Goal: Navigation & Orientation: Find specific page/section

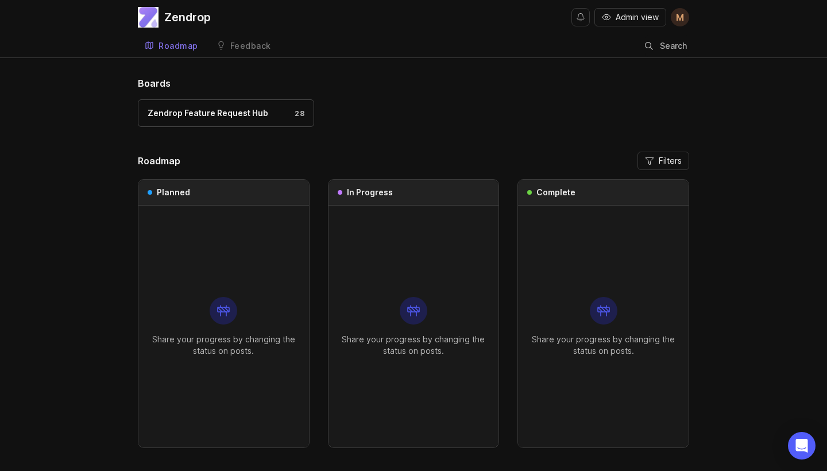
click at [253, 49] on div "Feedback" at bounding box center [250, 46] width 41 height 8
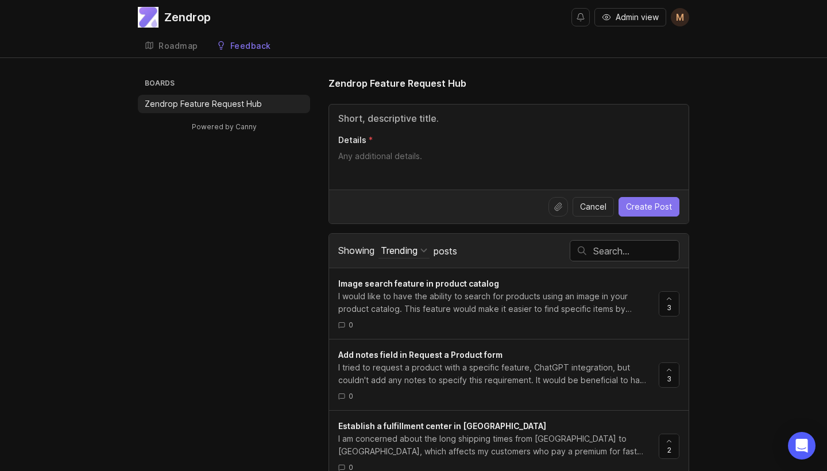
click at [183, 47] on div "Roadmap" at bounding box center [179, 46] width 40 height 8
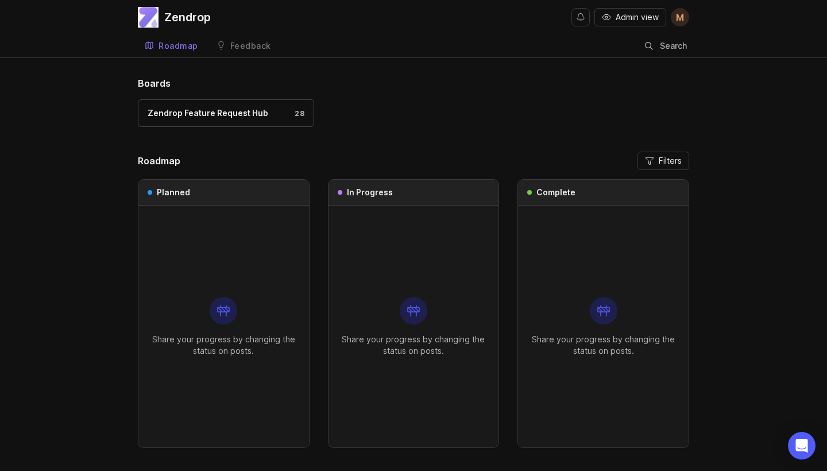
click at [265, 48] on div "Feedback" at bounding box center [250, 46] width 41 height 8
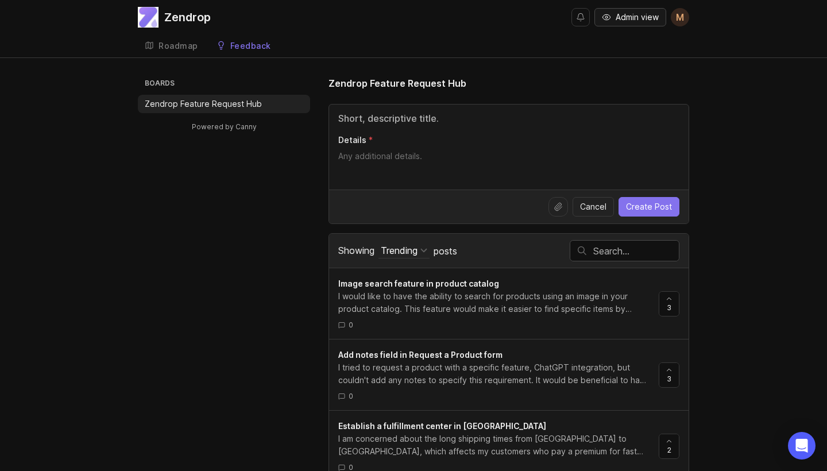
click at [638, 20] on span "Admin view" at bounding box center [637, 16] width 43 height 11
